Goal: Information Seeking & Learning: Learn about a topic

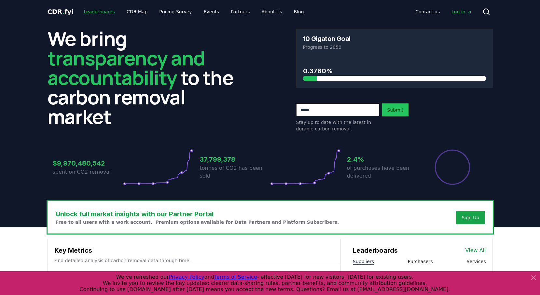
click at [105, 11] on link "Leaderboards" at bounding box center [99, 12] width 42 height 12
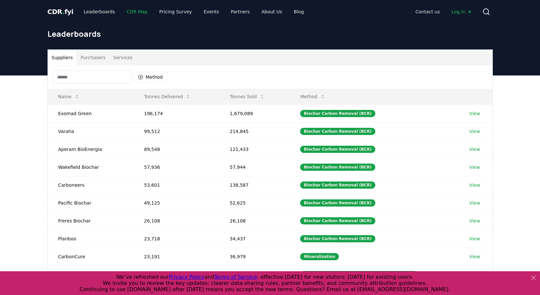
click at [125, 11] on link "CDR Map" at bounding box center [136, 12] width 31 height 12
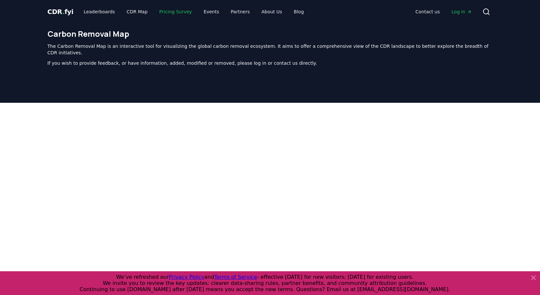
click at [173, 9] on link "Pricing Survey" at bounding box center [175, 12] width 43 height 12
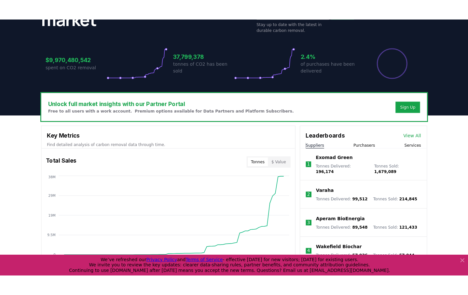
scroll to position [235, 0]
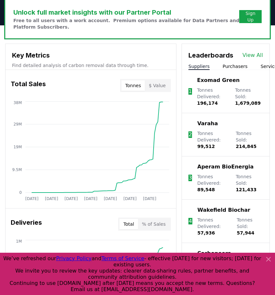
click at [153, 84] on button "$ Value" at bounding box center [157, 85] width 25 height 10
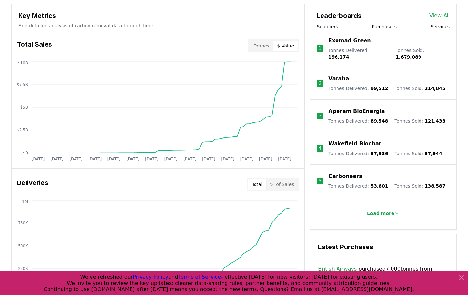
click at [43, 42] on h3 "Total Sales" at bounding box center [34, 45] width 35 height 13
copy h3 "Total Sales"
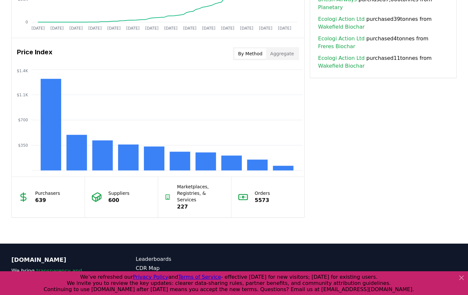
scroll to position [504, 0]
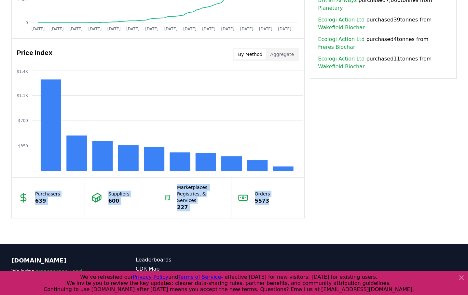
drag, startPoint x: 19, startPoint y: 193, endPoint x: 345, endPoint y: 215, distance: 326.9
copy div "Purchasers 639 Suppliers 600 Marketplaces, Registries, & Services 227 Orders 55…"
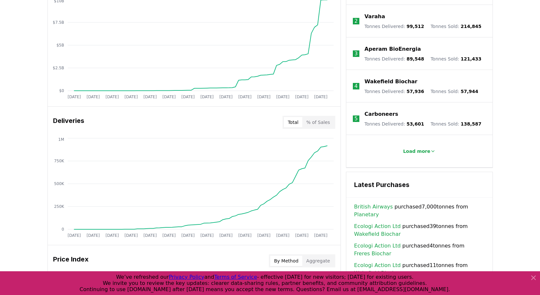
scroll to position [314, 0]
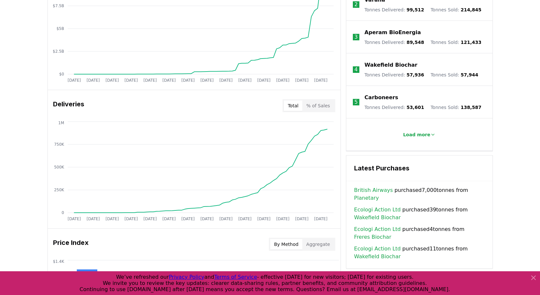
click at [314, 103] on button "% of Sales" at bounding box center [318, 106] width 32 height 10
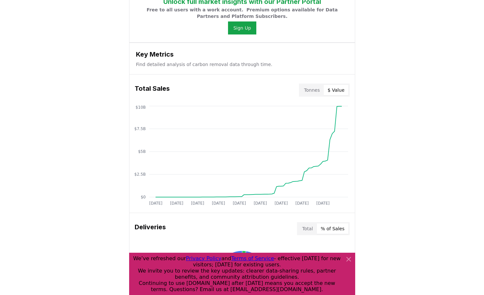
scroll to position [364, 0]
